Goal: Task Accomplishment & Management: Use online tool/utility

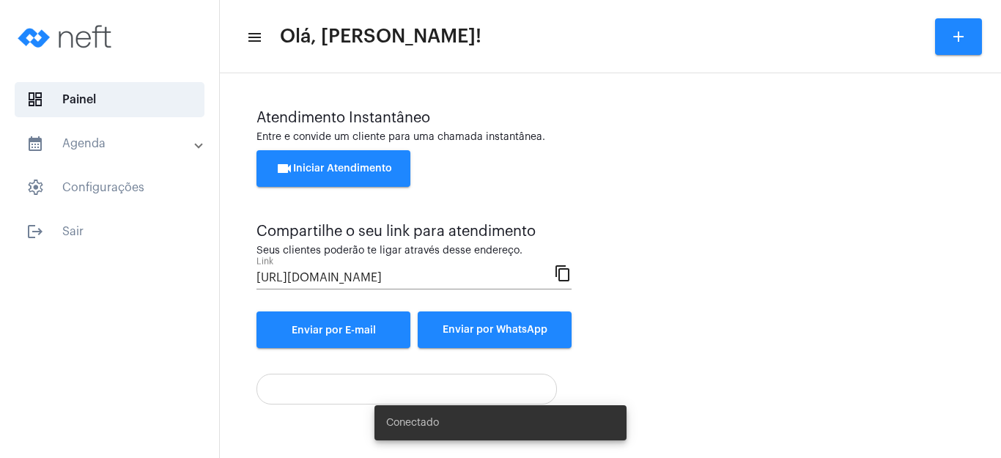
click at [345, 171] on span "videocam Iniciar Atendimento" at bounding box center [333, 168] width 116 height 10
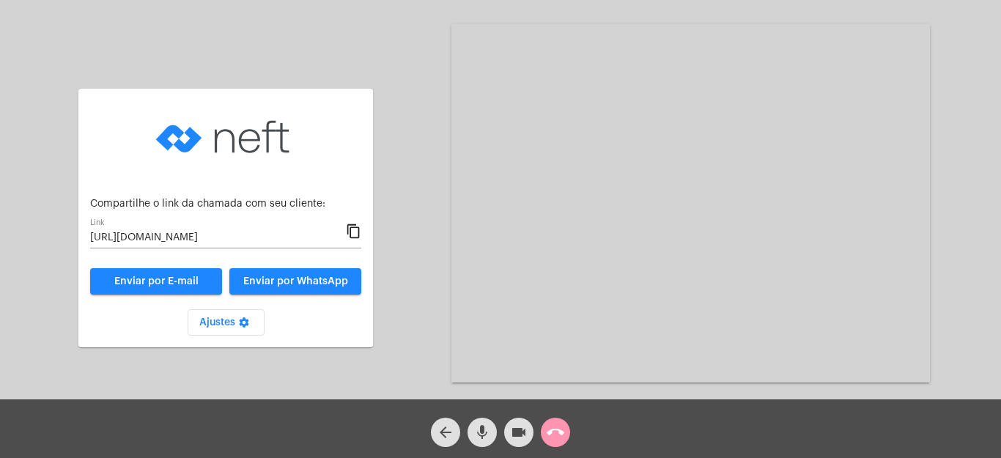
click at [357, 228] on mat-icon "content_copy" at bounding box center [353, 232] width 15 height 18
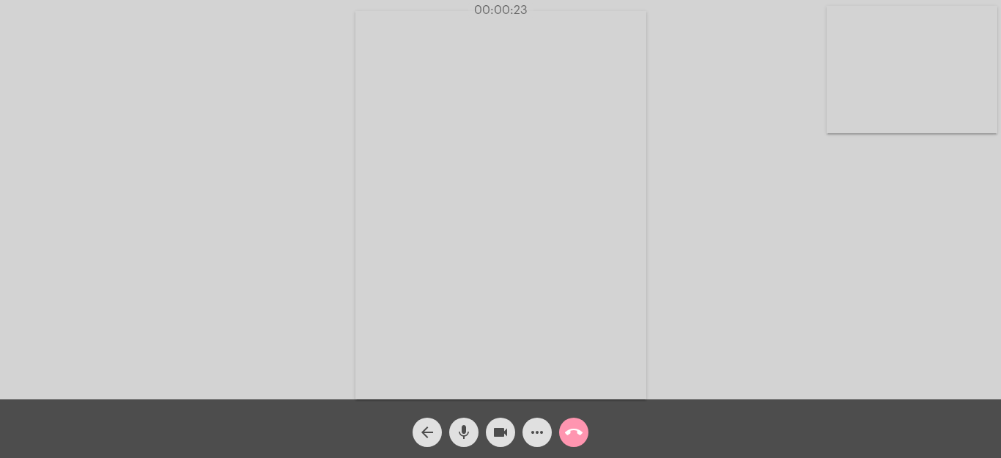
click at [991, 330] on div "Acessando Câmera e Microfone..." at bounding box center [500, 203] width 998 height 399
click at [571, 432] on mat-icon "call_end" at bounding box center [574, 432] width 18 height 18
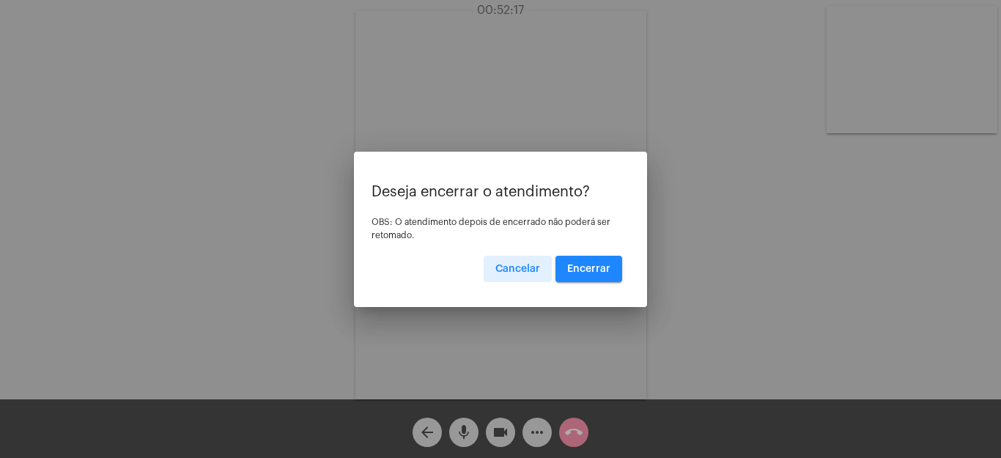
click at [585, 265] on span "Encerrar" at bounding box center [588, 269] width 43 height 10
